Goal: Task Accomplishment & Management: Use online tool/utility

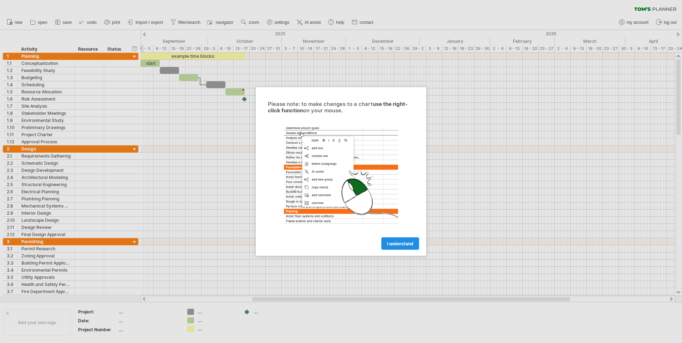
click at [407, 247] on link "I understand" at bounding box center [400, 244] width 38 height 12
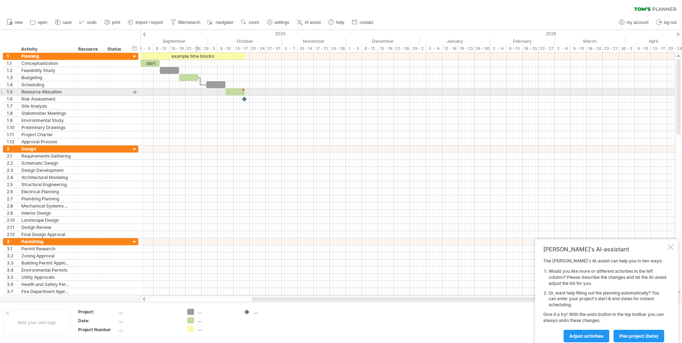
click at [195, 93] on div at bounding box center [408, 91] width 534 height 7
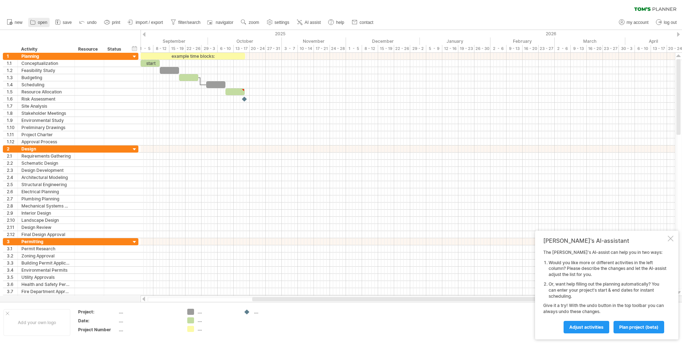
click at [35, 24] on icon at bounding box center [32, 22] width 7 height 7
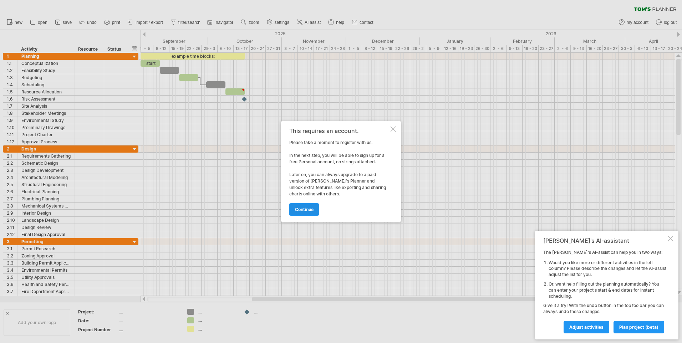
click at [312, 212] on link "continue" at bounding box center [304, 209] width 30 height 12
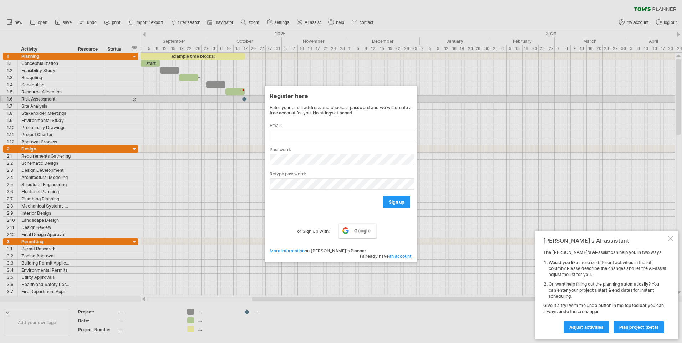
click at [448, 103] on div at bounding box center [341, 171] width 682 height 343
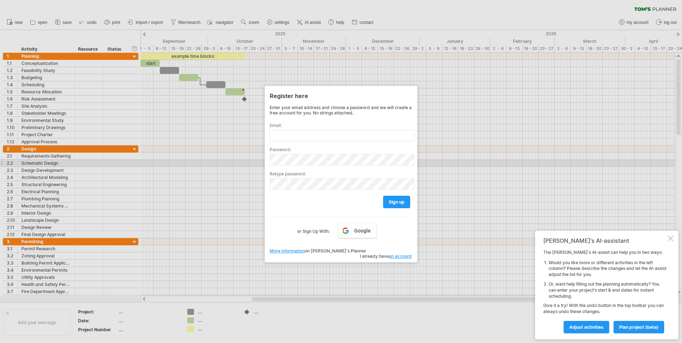
click at [457, 181] on div at bounding box center [341, 171] width 682 height 343
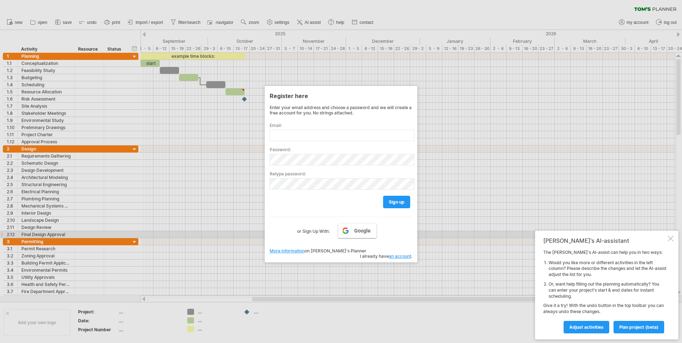
click at [349, 234] on link "Google" at bounding box center [357, 230] width 39 height 15
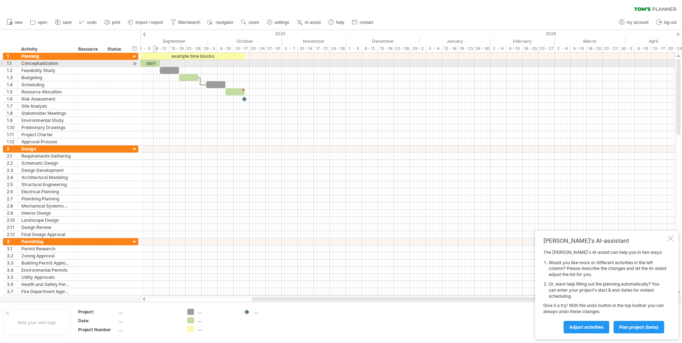
click at [156, 64] on div "start" at bounding box center [150, 63] width 19 height 7
click at [156, 64] on div "*****" at bounding box center [150, 63] width 19 height 7
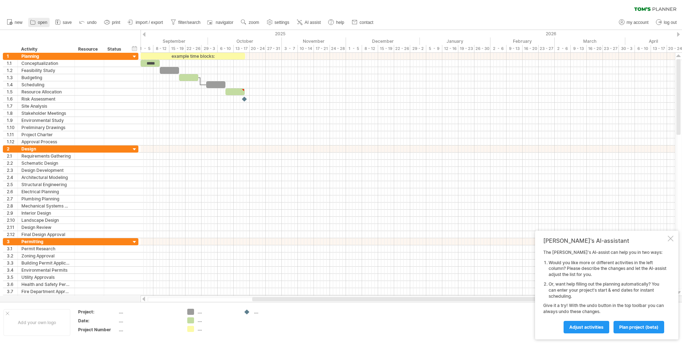
click at [32, 20] on icon at bounding box center [32, 22] width 7 height 7
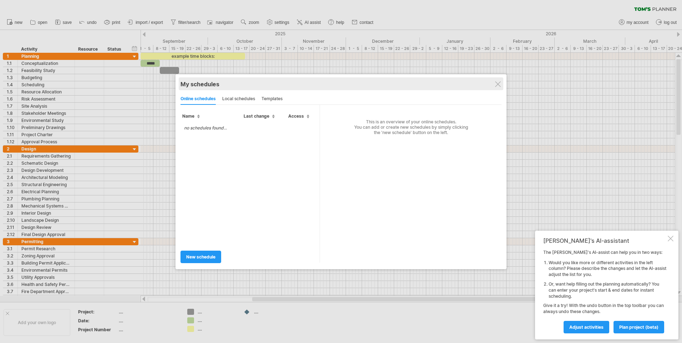
click at [502, 88] on div "My schedules share/collaborate online" at bounding box center [340, 83] width 321 height 13
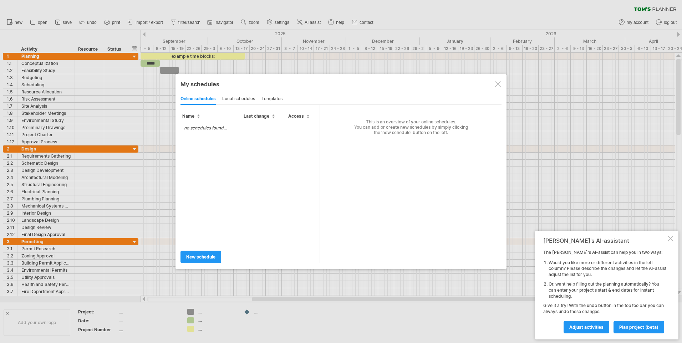
click at [498, 85] on div at bounding box center [498, 84] width 6 height 6
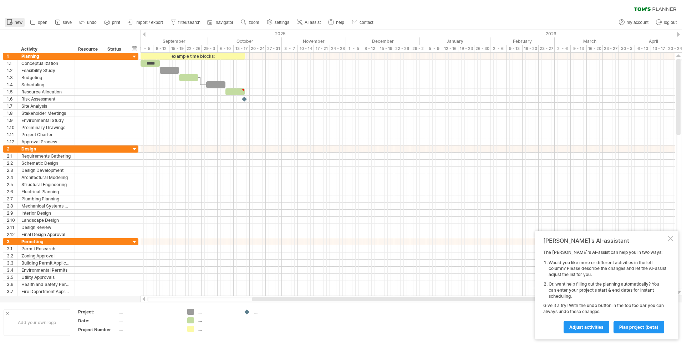
click at [14, 22] on link "new" at bounding box center [15, 22] width 20 height 9
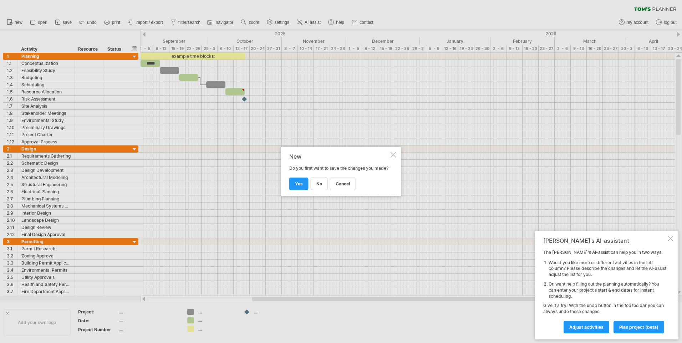
click at [390, 150] on div "New Do you first want to save the changes you made? cancel no yes" at bounding box center [341, 171] width 120 height 49
click at [392, 152] on div at bounding box center [394, 155] width 6 height 6
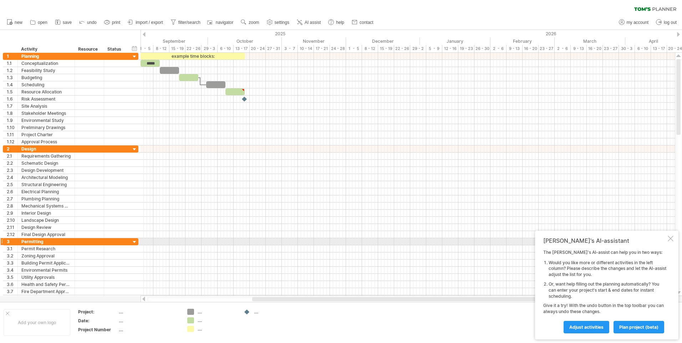
click at [669, 239] on div at bounding box center [671, 239] width 6 height 6
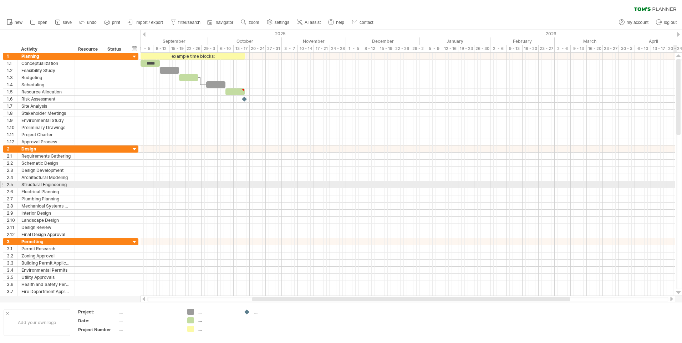
drag, startPoint x: 680, startPoint y: 93, endPoint x: 689, endPoint y: 39, distance: 55.4
click at [682, 39] on html "progress(100%) Trying to reach [DOMAIN_NAME] Connected again... 0% clear filter…" at bounding box center [341, 172] width 682 height 345
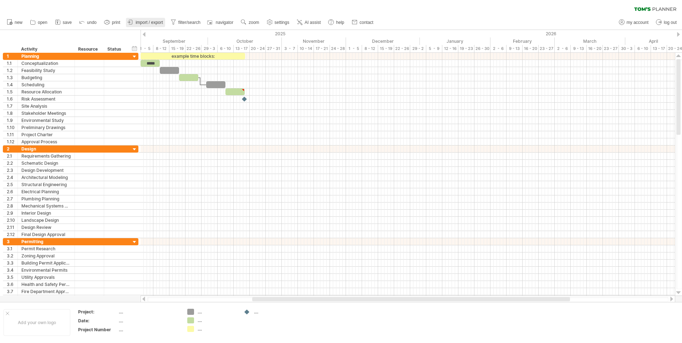
click at [147, 26] on link "import / export" at bounding box center [145, 22] width 39 height 9
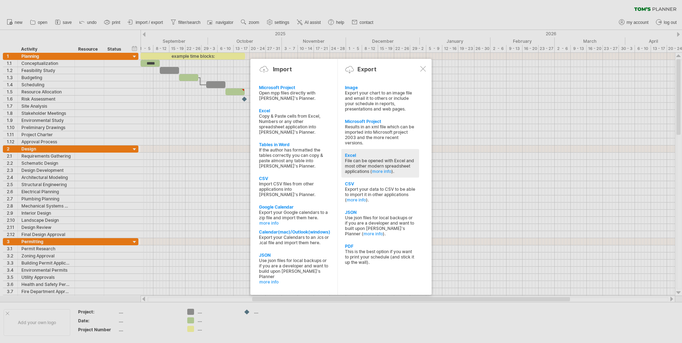
click at [408, 171] on div "File can be opened with Excel and most other modern spreadsheet applications ( …" at bounding box center [380, 166] width 71 height 16
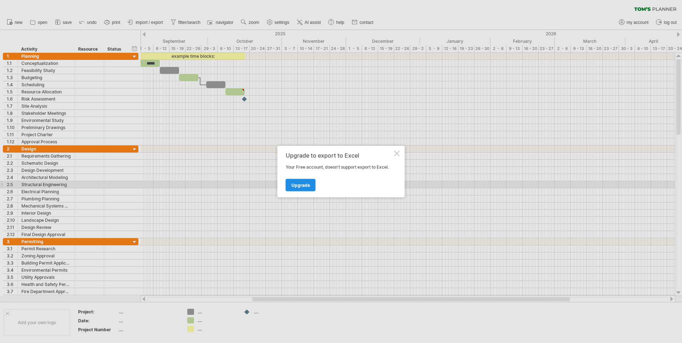
click at [304, 186] on span "Upgrade" at bounding box center [300, 185] width 19 height 5
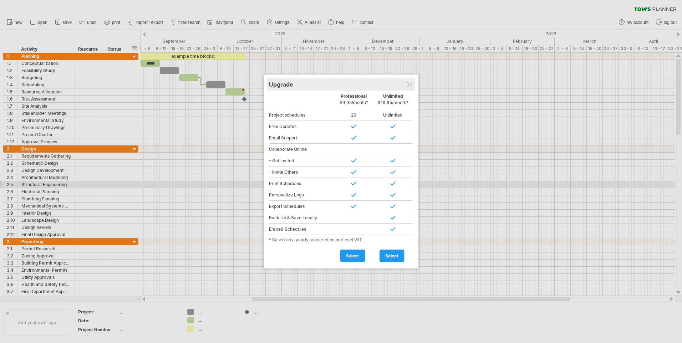
click at [408, 89] on div "Upgrade" at bounding box center [341, 84] width 144 height 13
click at [409, 86] on div at bounding box center [410, 85] width 6 height 6
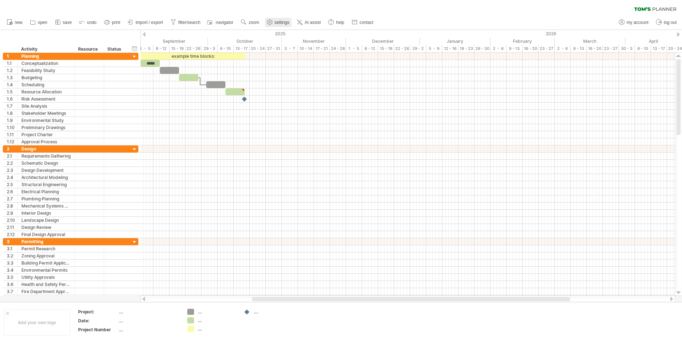
click at [282, 24] on span "settings" at bounding box center [282, 22] width 15 height 5
select select "*"
select select "**"
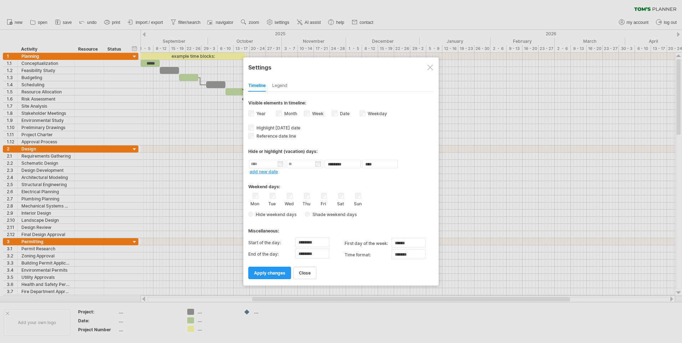
click at [431, 69] on div at bounding box center [430, 68] width 6 height 6
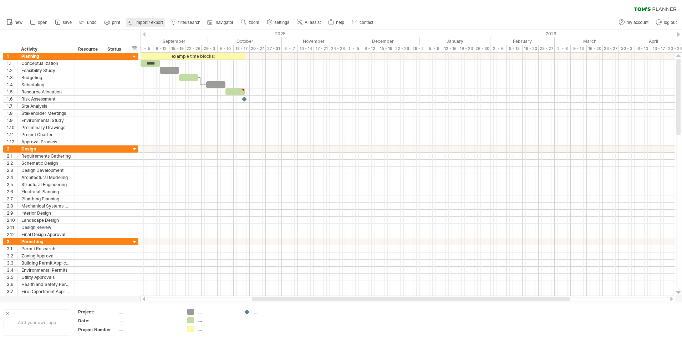
click at [146, 22] on span "import / export" at bounding box center [149, 22] width 27 height 5
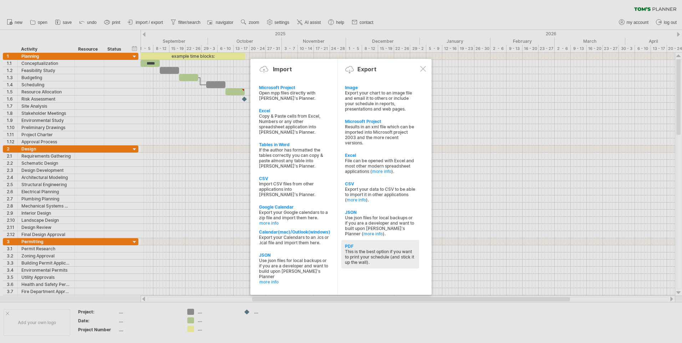
click at [365, 252] on div "This is the best option if you want to print your schedule (and stick it up the…" at bounding box center [380, 257] width 71 height 16
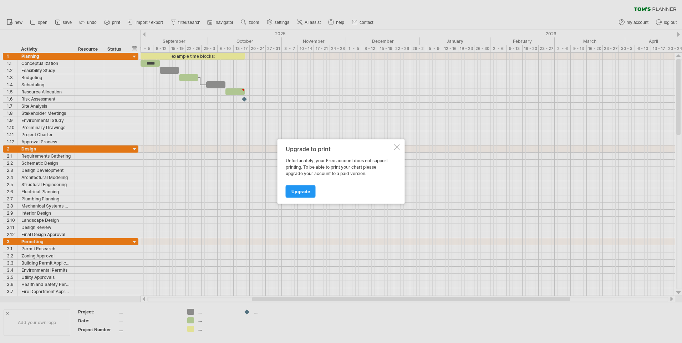
click at [398, 147] on div at bounding box center [397, 147] width 6 height 6
